Goal: Understand process/instructions: Learn how to perform a task or action

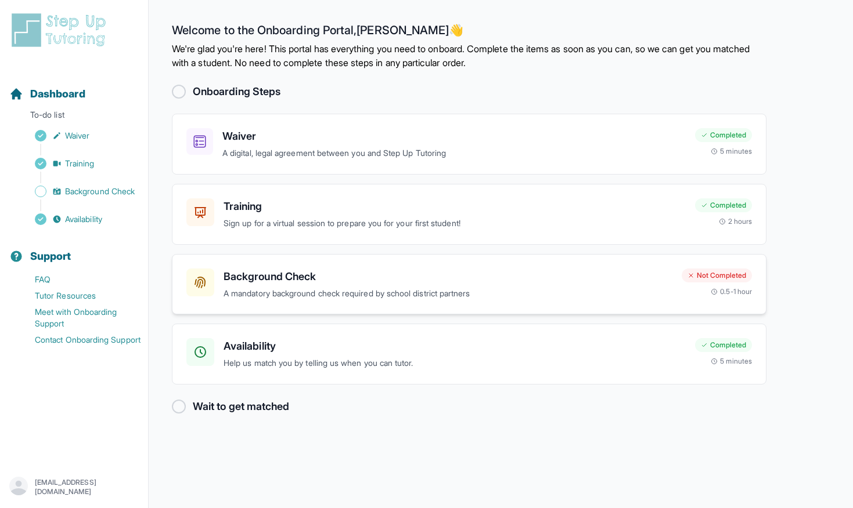
click at [395, 276] on h3 "Background Check" at bounding box center [447, 277] width 449 height 16
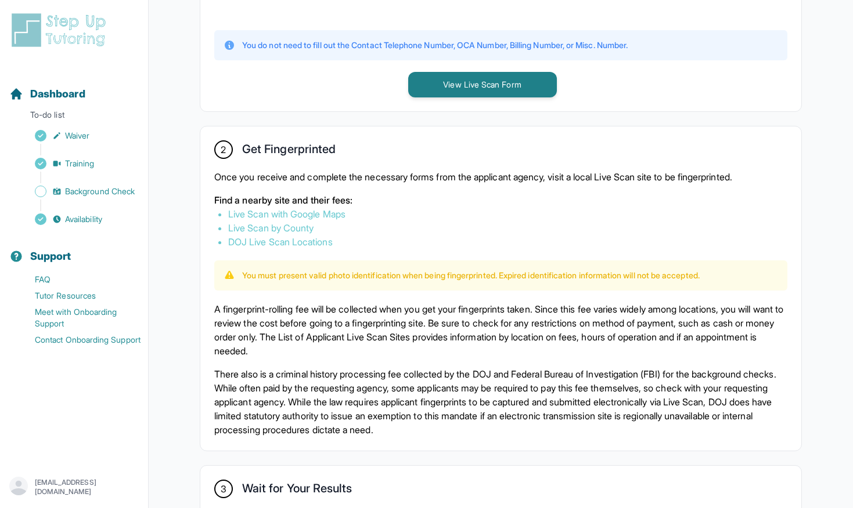
scroll to position [553, 0]
click at [379, 159] on div "2 Get Fingerprinted" at bounding box center [500, 150] width 573 height 20
click at [381, 176] on p "Once you receive and complete the necessary forms from the applicant agency, vi…" at bounding box center [500, 176] width 573 height 14
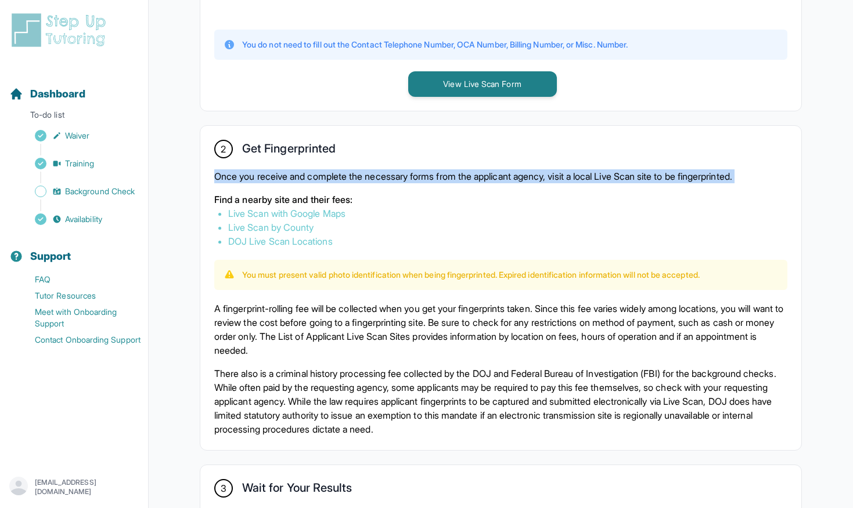
click at [381, 176] on p "Once you receive and complete the necessary forms from the applicant agency, vi…" at bounding box center [500, 176] width 573 height 14
click at [399, 176] on p "Once you receive and complete the necessary forms from the applicant agency, vi…" at bounding box center [500, 176] width 573 height 14
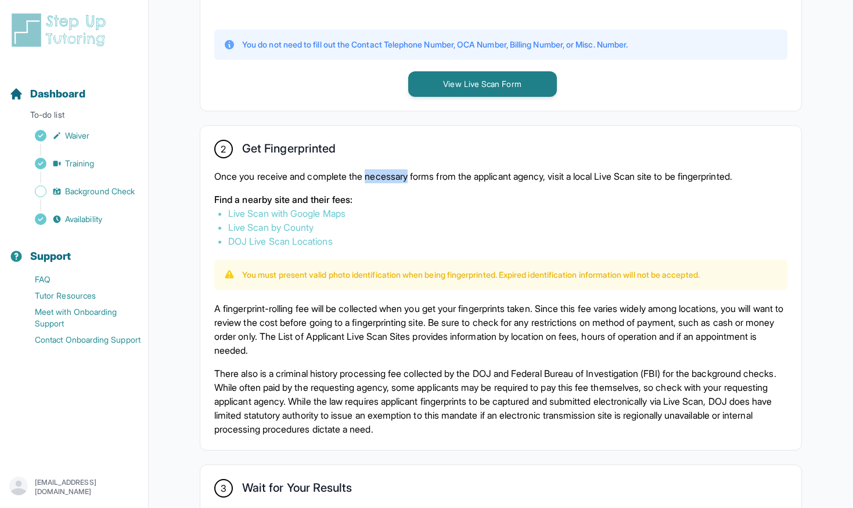
click at [399, 176] on p "Once you receive and complete the necessary forms from the applicant agency, vi…" at bounding box center [500, 176] width 573 height 14
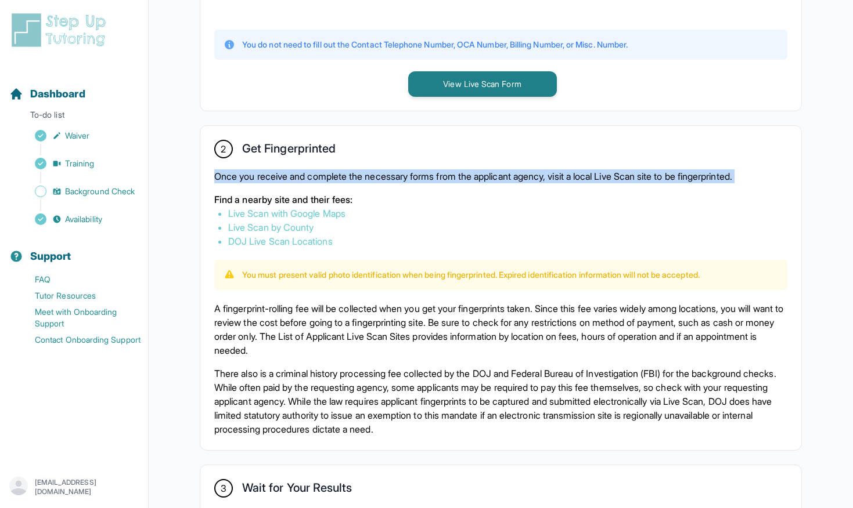
click at [399, 176] on p "Once you receive and complete the necessary forms from the applicant agency, vi…" at bounding box center [500, 176] width 573 height 14
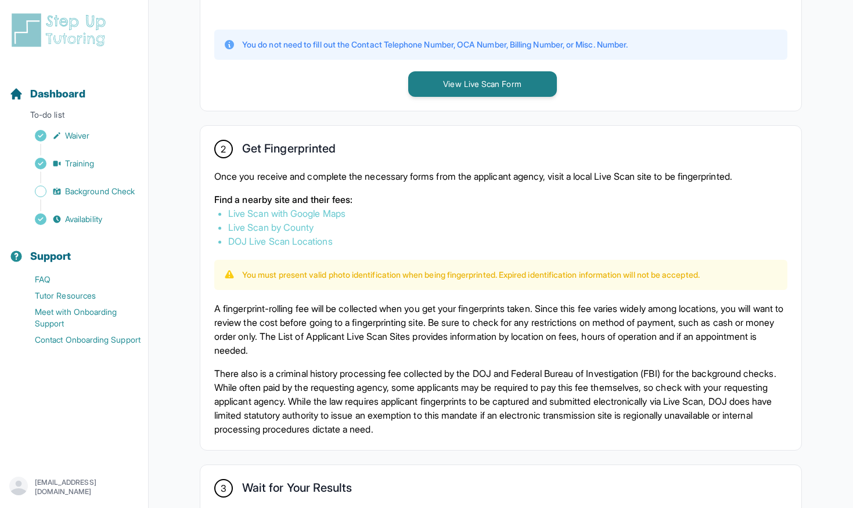
click at [341, 292] on div "2 Get Fingerprinted Once you receive and complete the necessary forms from the …" at bounding box center [500, 288] width 601 height 324
click at [340, 318] on p "A fingerprint-rolling fee will be collected when you get your fingerprints take…" at bounding box center [500, 330] width 573 height 56
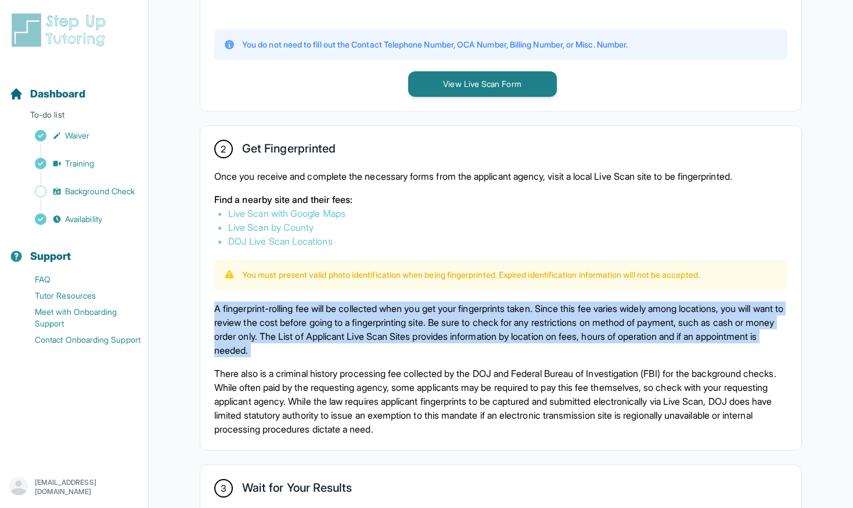
click at [340, 318] on p "A fingerprint-rolling fee will be collected when you get your fingerprints take…" at bounding box center [500, 330] width 573 height 56
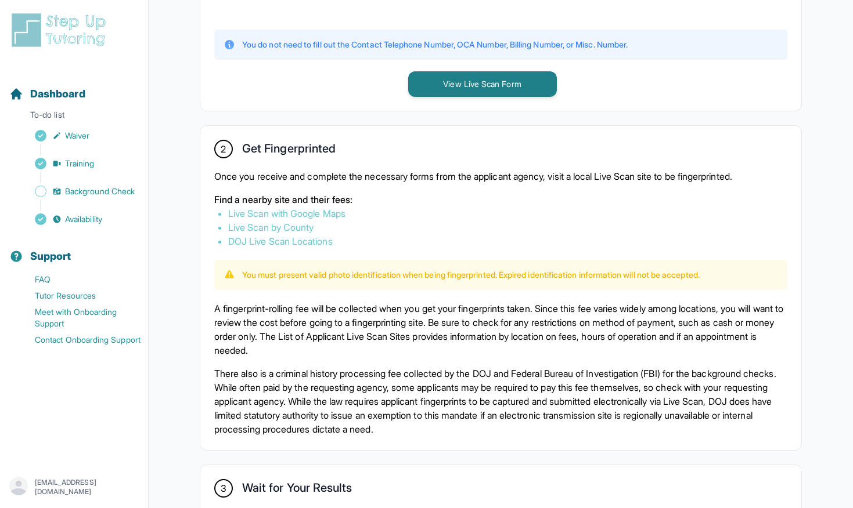
click at [313, 321] on p "A fingerprint-rolling fee will be collected when you get your fingerprints take…" at bounding box center [500, 330] width 573 height 56
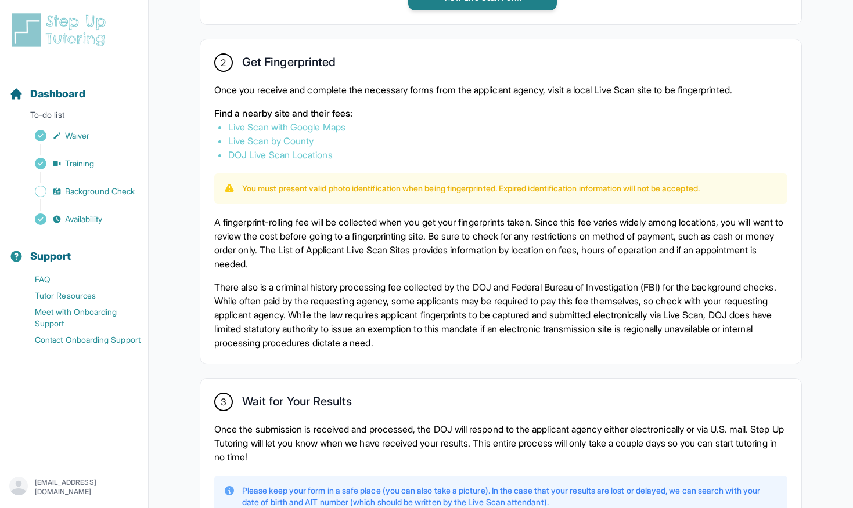
scroll to position [694, 0]
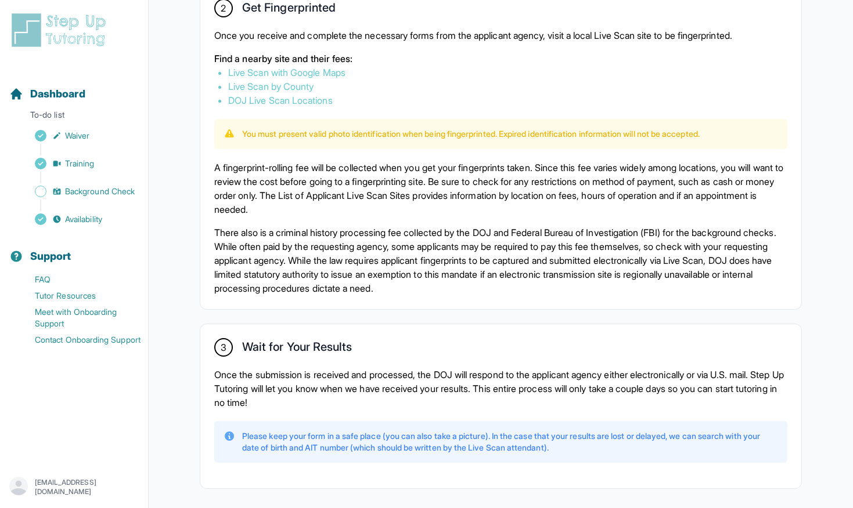
click at [284, 70] on link "Live Scan with Google Maps" at bounding box center [286, 73] width 117 height 12
click at [341, 226] on p "There also is a criminal history processing fee collected by the DOJ and Federa…" at bounding box center [500, 261] width 573 height 70
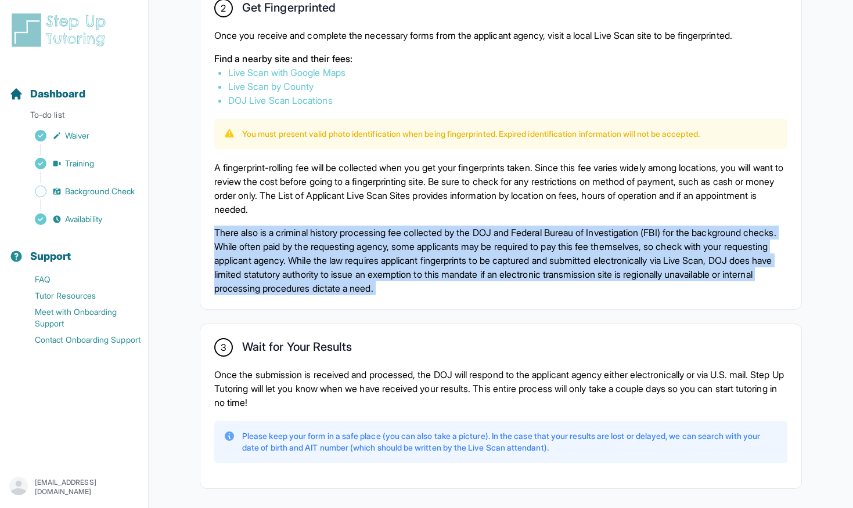
click at [341, 226] on p "There also is a criminal history processing fee collected by the DOJ and Federa…" at bounding box center [500, 261] width 573 height 70
click at [349, 237] on p "There also is a criminal history processing fee collected by the DOJ and Federa…" at bounding box center [500, 261] width 573 height 70
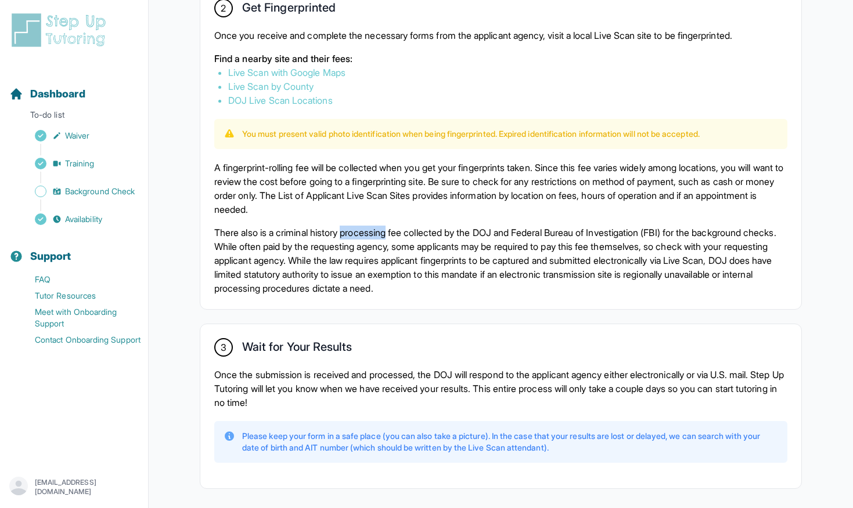
click at [349, 237] on p "There also is a criminal history processing fee collected by the DOJ and Federa…" at bounding box center [500, 261] width 573 height 70
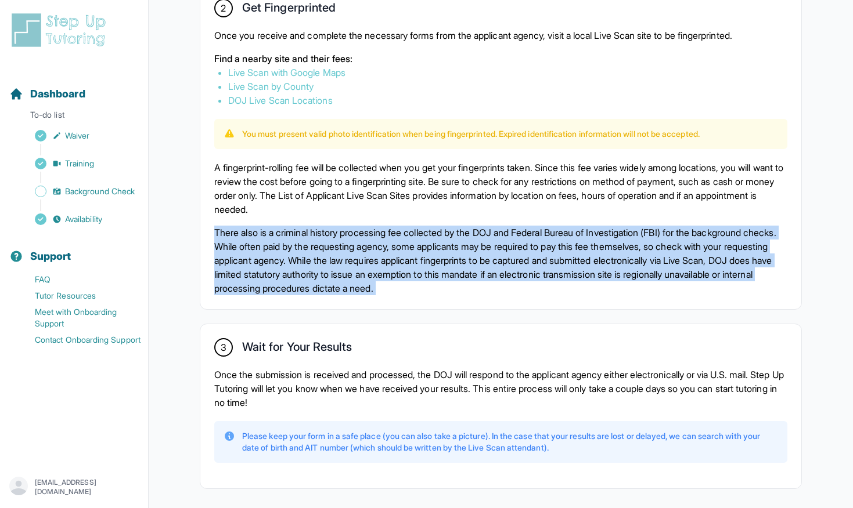
click at [349, 237] on p "There also is a criminal history processing fee collected by the DOJ and Federa…" at bounding box center [500, 261] width 573 height 70
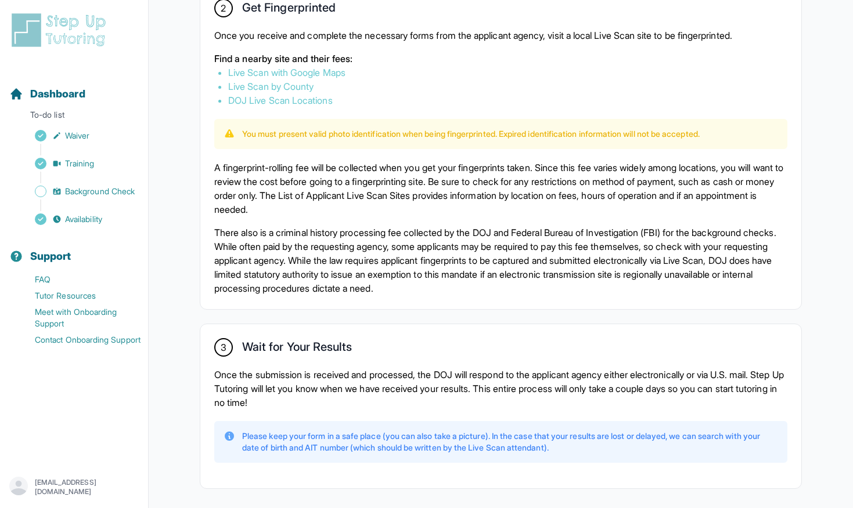
click at [375, 242] on p "There also is a criminal history processing fee collected by the DOJ and Federa…" at bounding box center [500, 261] width 573 height 70
click at [322, 71] on link "Live Scan with Google Maps" at bounding box center [286, 73] width 117 height 12
